Goal: Task Accomplishment & Management: Complete application form

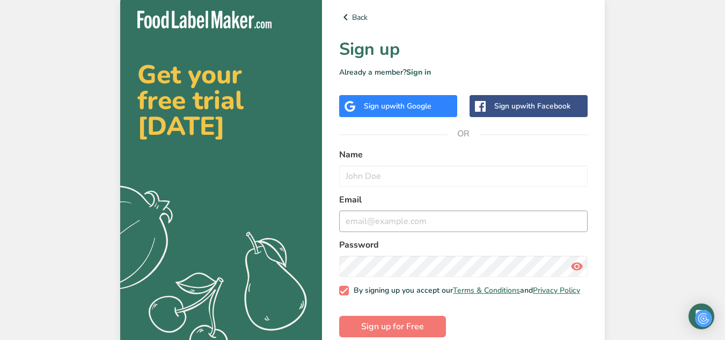
scroll to position [9, 0]
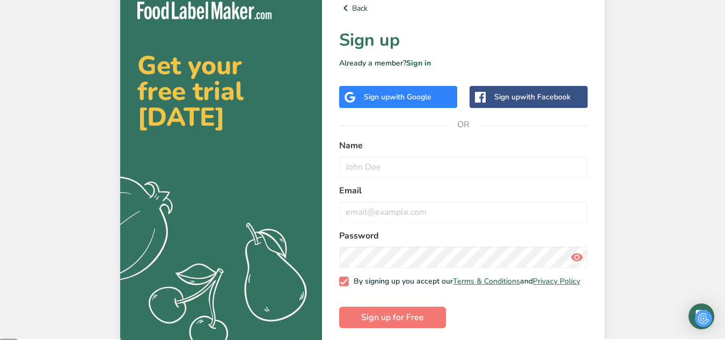
click at [384, 95] on div "Sign up with Google" at bounding box center [398, 96] width 68 height 11
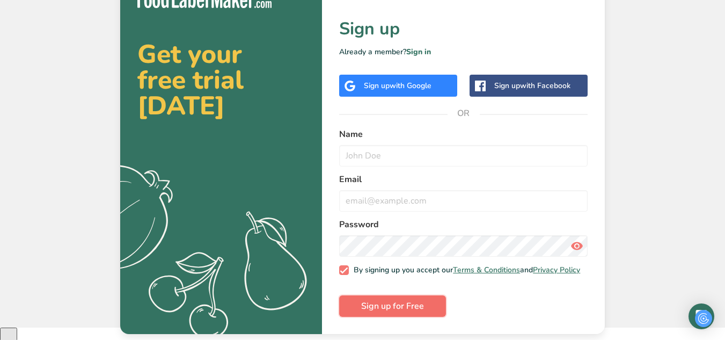
click at [374, 305] on button "Sign up for Free" at bounding box center [392, 305] width 107 height 21
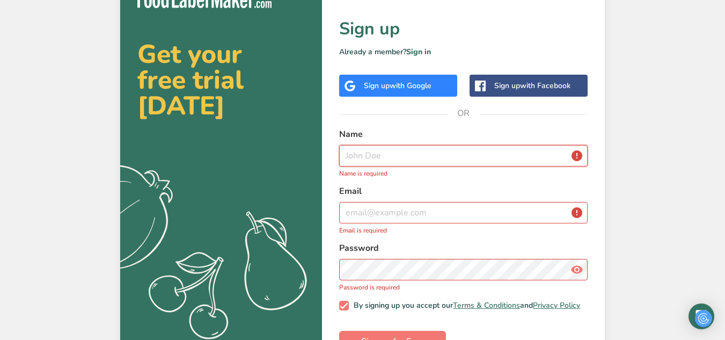
click at [446, 149] on input "text" at bounding box center [463, 155] width 248 height 21
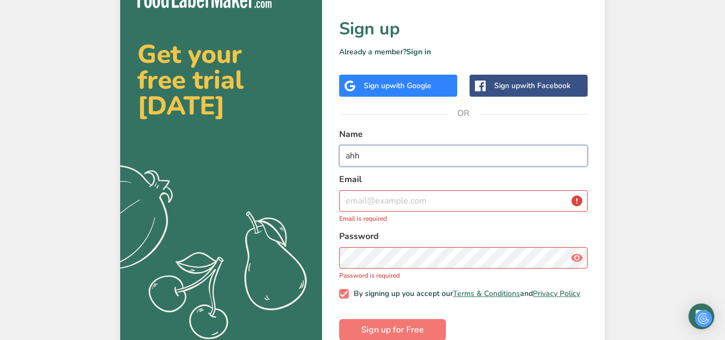
type input "ahh"
click at [405, 208] on input "email" at bounding box center [463, 200] width 248 height 21
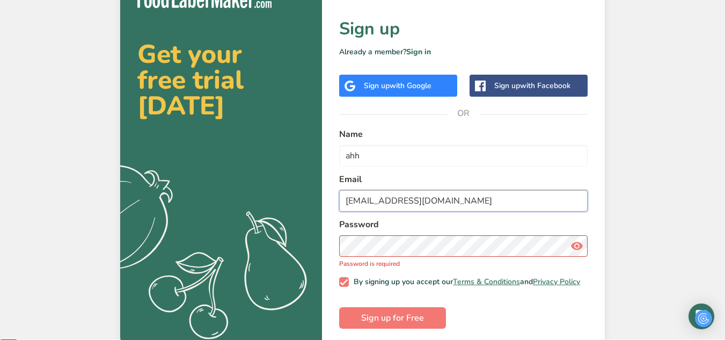
type input "[EMAIL_ADDRESS][DOMAIN_NAME]"
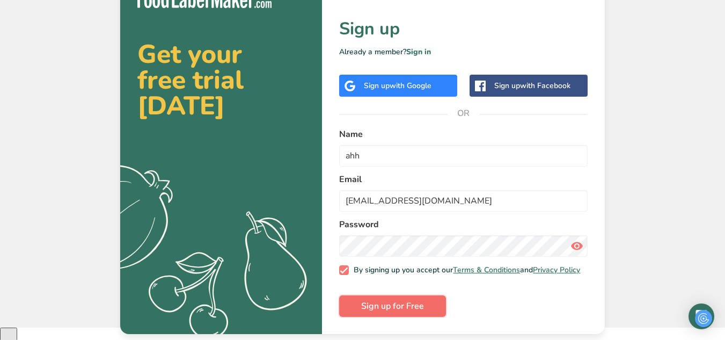
click at [407, 311] on span "Sign up for Free" at bounding box center [392, 305] width 63 height 13
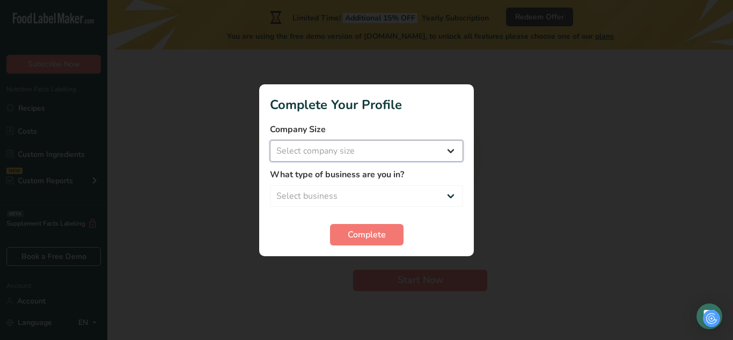
click at [370, 145] on select "Select company size Fewer than 10 Employees 10 to 50 Employees 51 to 500 Employ…" at bounding box center [366, 150] width 193 height 21
click at [363, 144] on select "Select company size Fewer than 10 Employees 10 to 50 Employees 51 to 500 Employ…" at bounding box center [366, 150] width 193 height 21
click at [337, 244] on button "Complete" at bounding box center [366, 234] width 73 height 21
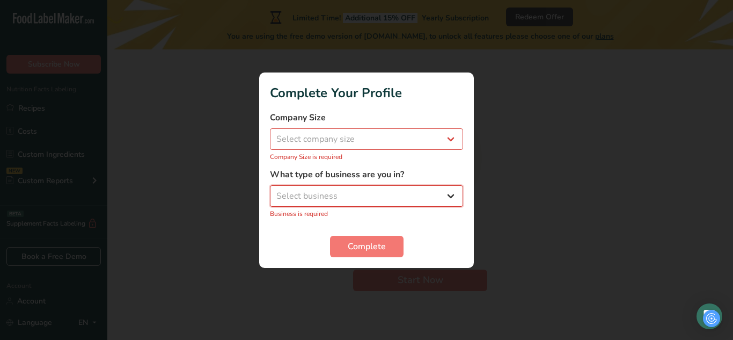
click at [358, 195] on select "Select business Packaged Food Manufacturer Restaurant & Cafe Bakery Meal Plans …" at bounding box center [366, 195] width 193 height 21
select select "1"
click at [270, 190] on select "Select business Packaged Food Manufacturer Restaurant & Cafe Bakery Meal Plans …" at bounding box center [366, 195] width 193 height 21
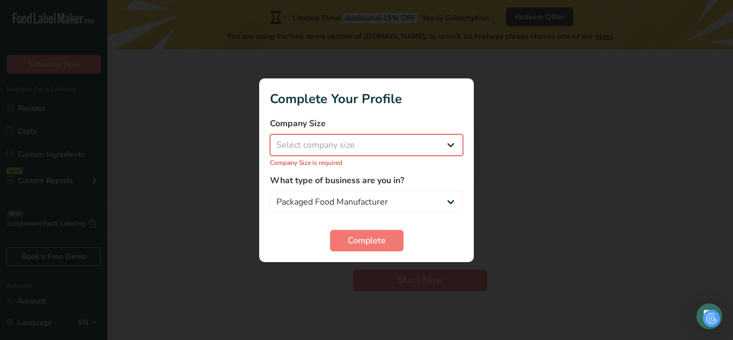
click at [378, 143] on select "Select company size Fewer than 10 Employees 10 to 50 Employees 51 to 500 Employ…" at bounding box center [366, 144] width 193 height 21
select select "1"
click at [270, 139] on select "Select company size Fewer than 10 Employees 10 to 50 Employees 51 to 500 Employ…" at bounding box center [366, 144] width 193 height 21
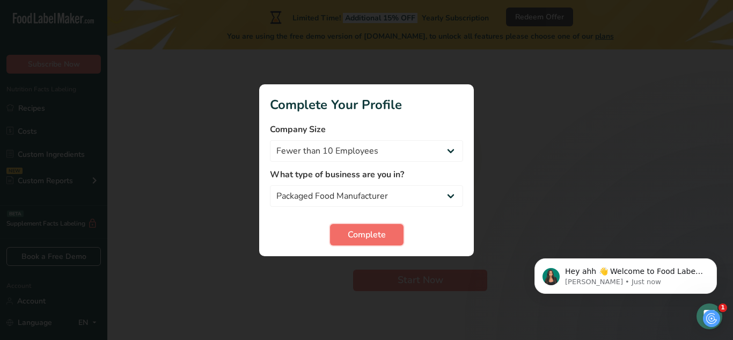
click at [348, 238] on span "Complete" at bounding box center [367, 234] width 38 height 13
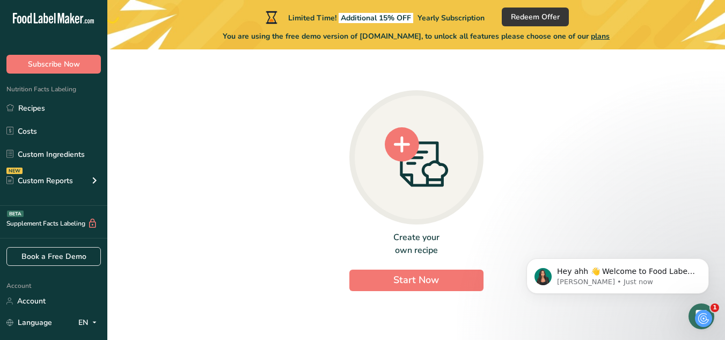
click at [454, 124] on div at bounding box center [416, 157] width 134 height 134
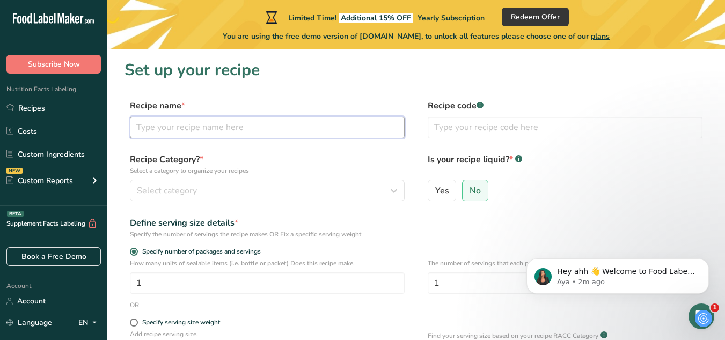
click at [298, 137] on input "text" at bounding box center [267, 126] width 275 height 21
paste input "Huon Valley ANZAC Biscuits Recipe"
type input "Huon Valley ANZAC Biscuits Recipe"
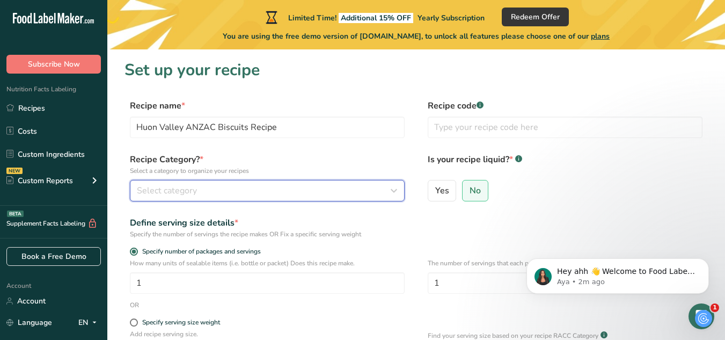
click at [228, 185] on div "Select category" at bounding box center [264, 190] width 254 height 13
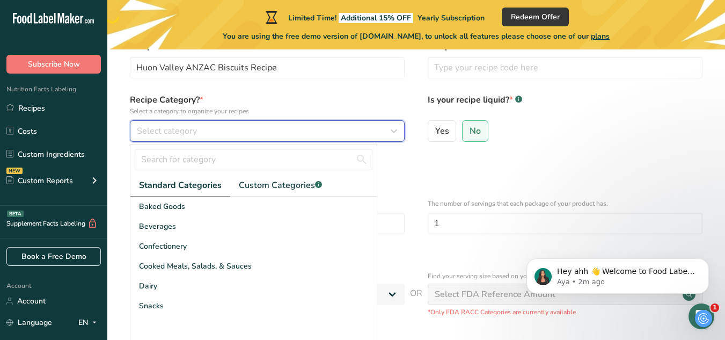
scroll to position [80, 0]
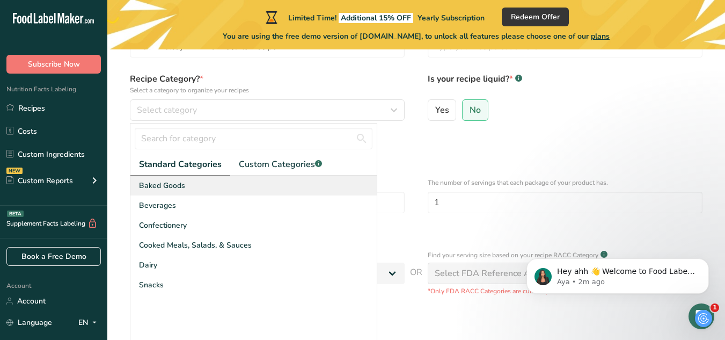
click at [203, 185] on div "Baked Goods" at bounding box center [253, 185] width 246 height 20
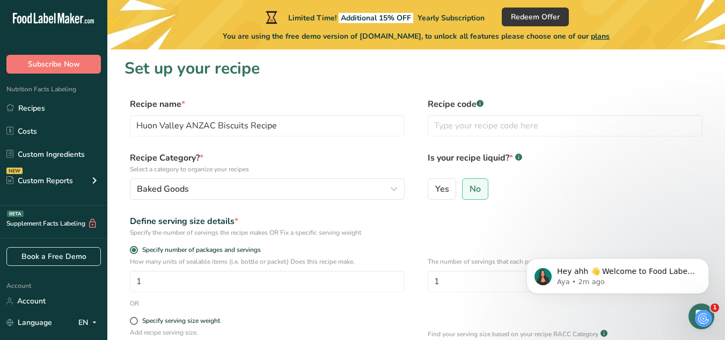
scroll to position [0, 0]
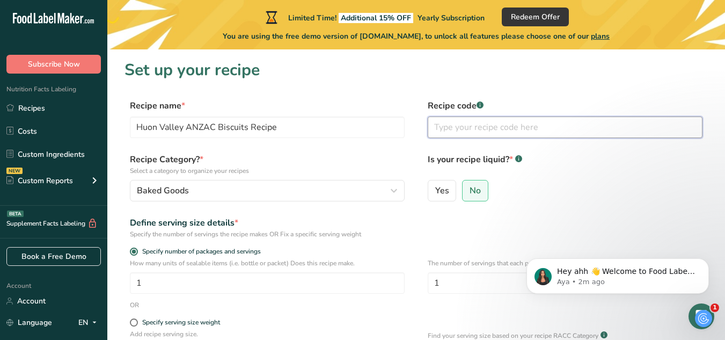
click at [468, 129] on input "text" at bounding box center [564, 126] width 275 height 21
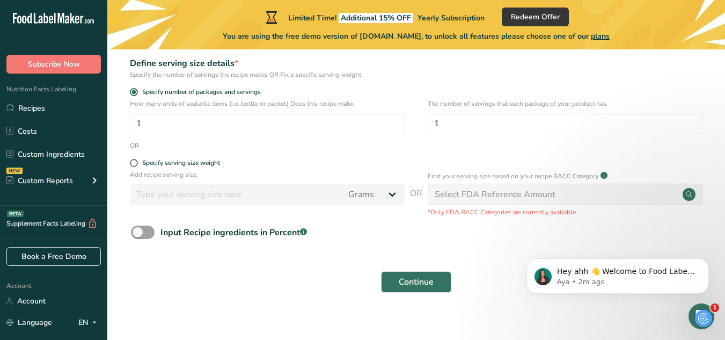
scroll to position [170, 0]
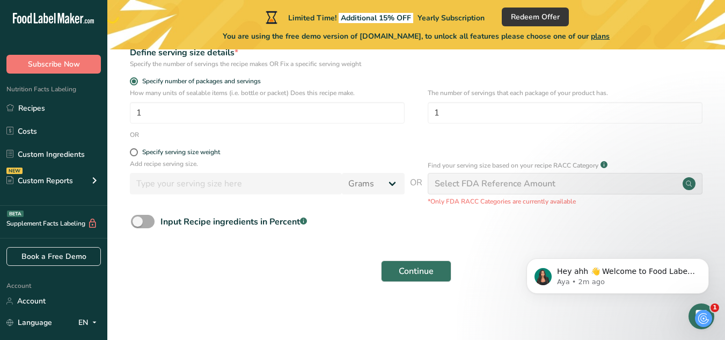
type input "00000000000"
click at [142, 218] on span at bounding box center [143, 221] width 24 height 13
click at [138, 218] on input "Input Recipe ingredients in Percent .a-a{fill:#347362;}.b-a{fill:#fff;}" at bounding box center [134, 221] width 7 height 7
checkbox input "true"
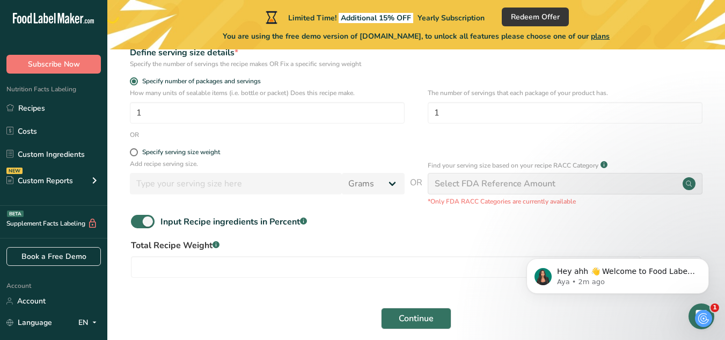
click at [157, 285] on form "Recipe name * Huon Valley ANZAC Biscuits Recipe Recipe code .a-a{fill:#347362;}…" at bounding box center [415, 132] width 583 height 406
click at [169, 262] on input "number" at bounding box center [385, 266] width 508 height 21
